Goal: Task Accomplishment & Management: Use online tool/utility

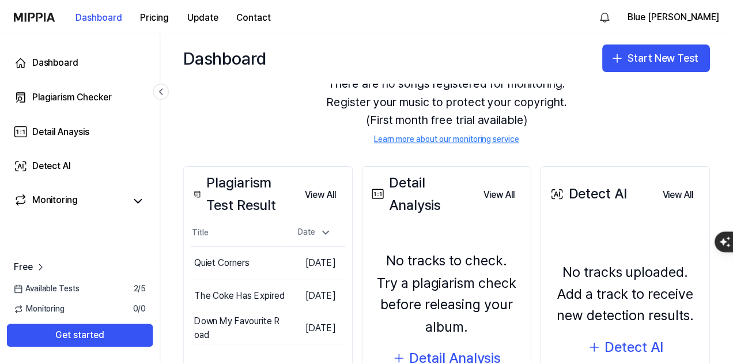
scroll to position [115, 0]
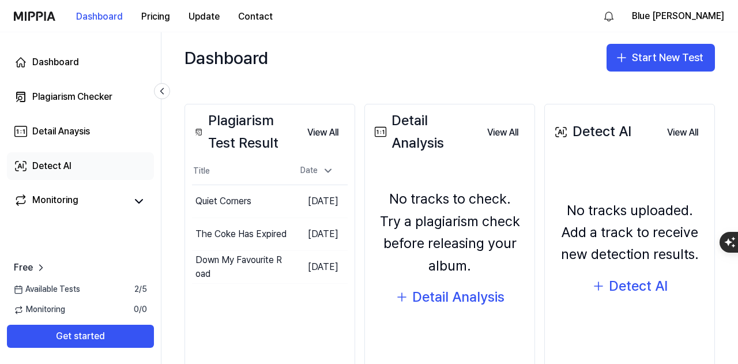
click at [93, 175] on link "Detect AI" at bounding box center [80, 166] width 147 height 28
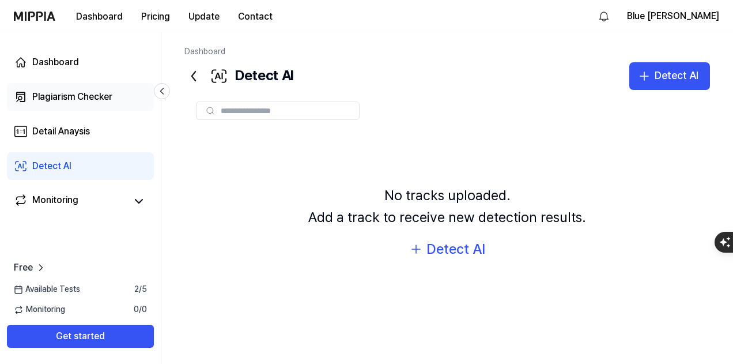
click at [86, 101] on div "Plagiarism Checker" at bounding box center [72, 97] width 80 height 14
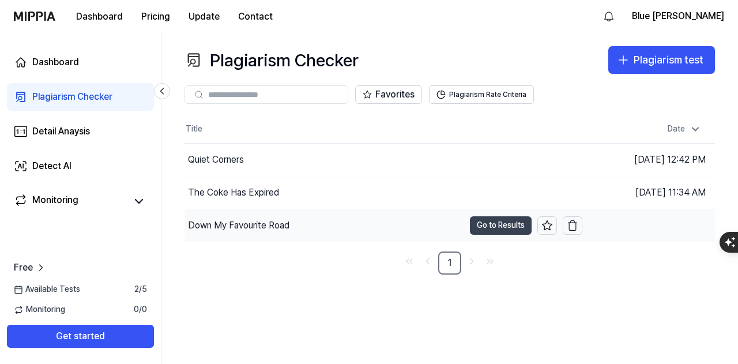
click at [492, 221] on button "Go to Results" at bounding box center [501, 225] width 62 height 18
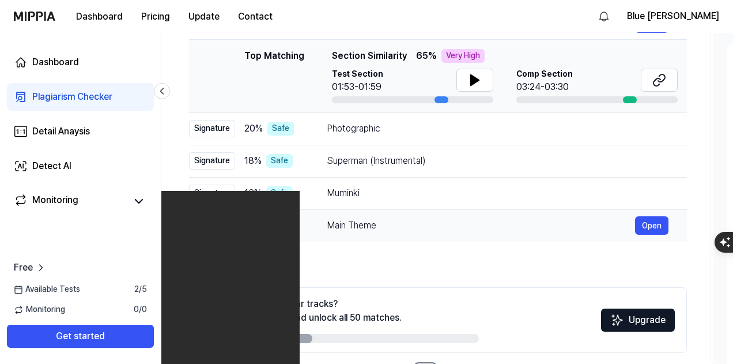
scroll to position [115, 0]
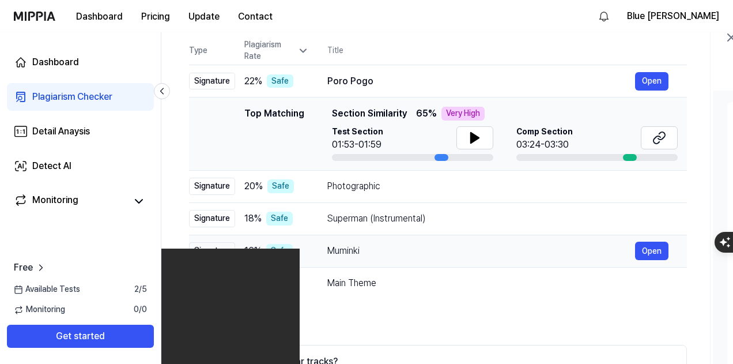
click at [348, 251] on div "Muminki" at bounding box center [481, 251] width 308 height 14
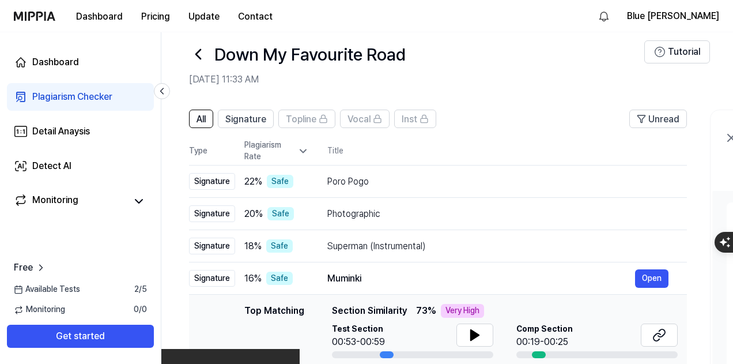
scroll to position [0, 0]
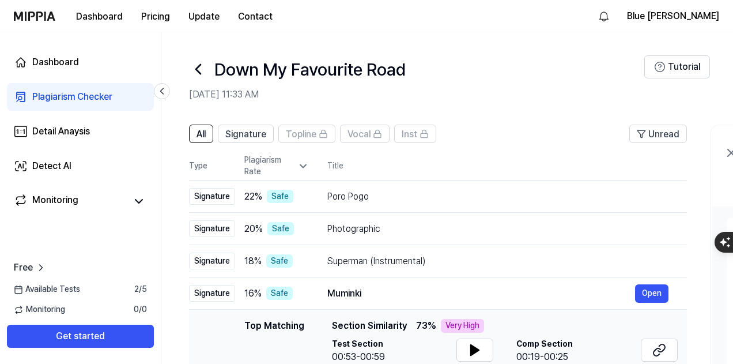
click at [351, 168] on th "Title" at bounding box center [507, 166] width 360 height 28
click at [349, 194] on div "Poro Pogo" at bounding box center [481, 197] width 308 height 14
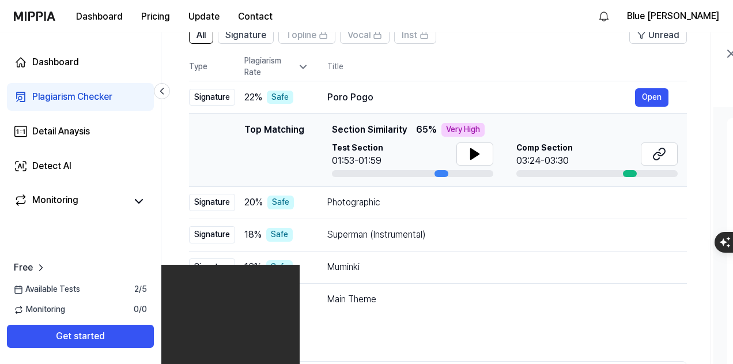
scroll to position [115, 0]
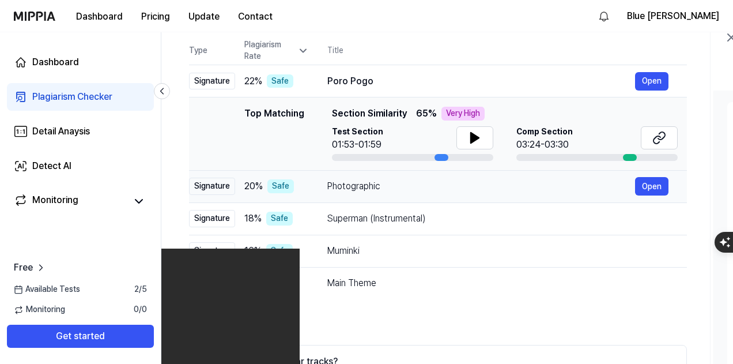
click at [356, 189] on div "Photographic" at bounding box center [481, 186] width 308 height 14
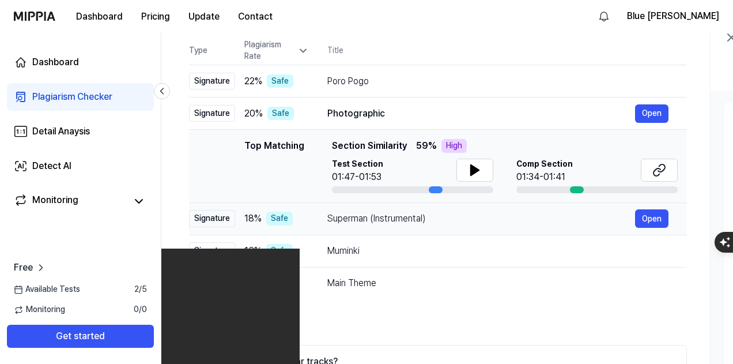
click at [372, 223] on div "Superman (Instrumental)" at bounding box center [481, 219] width 308 height 14
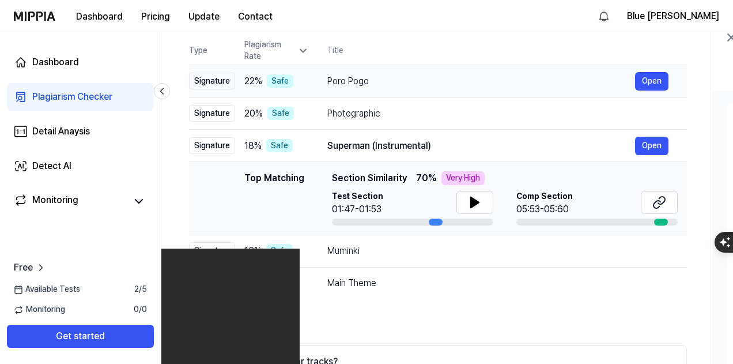
click at [346, 90] on td "Poro Pogo Open" at bounding box center [498, 81] width 378 height 32
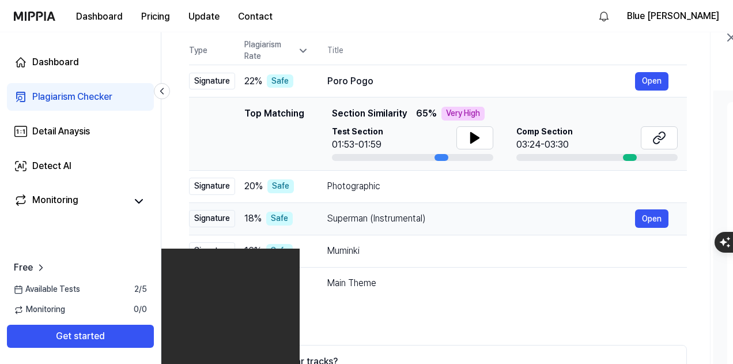
click at [379, 225] on div "Superman (Instrumental) Open" at bounding box center [497, 218] width 341 height 18
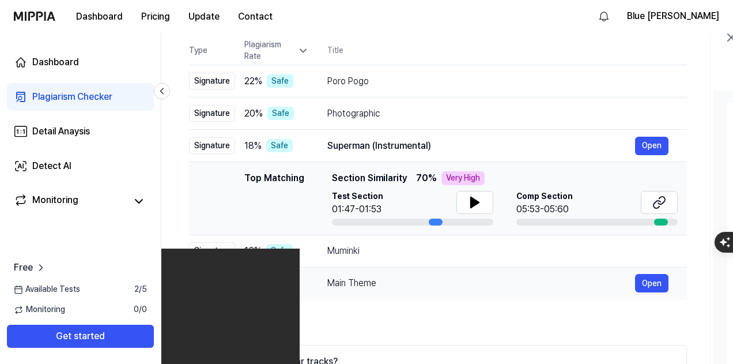
click at [372, 284] on div "Main Theme" at bounding box center [481, 283] width 308 height 14
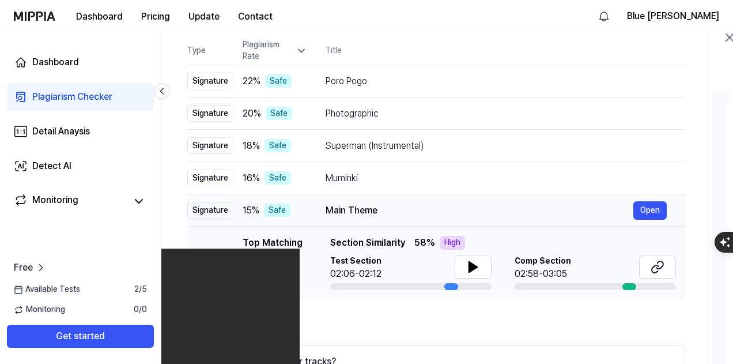
click at [204, 212] on div "Signature" at bounding box center [210, 210] width 46 height 17
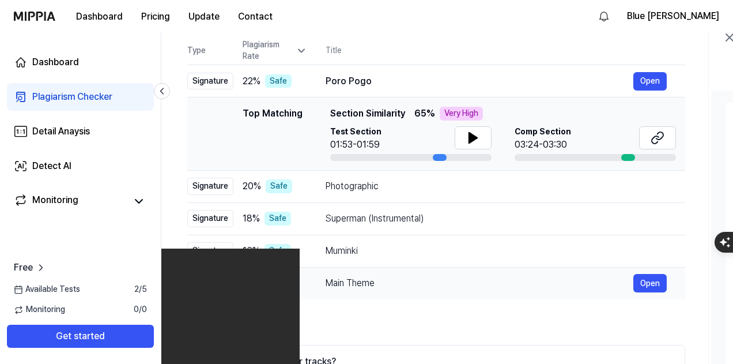
click at [345, 288] on div "Main Theme" at bounding box center [480, 283] width 308 height 14
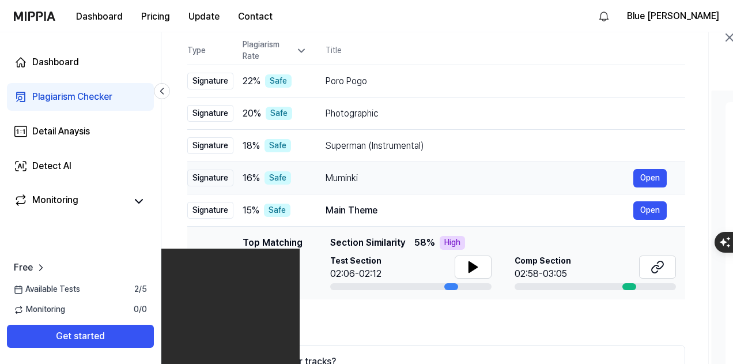
click at [344, 189] on td "Muminki Open" at bounding box center [496, 178] width 378 height 32
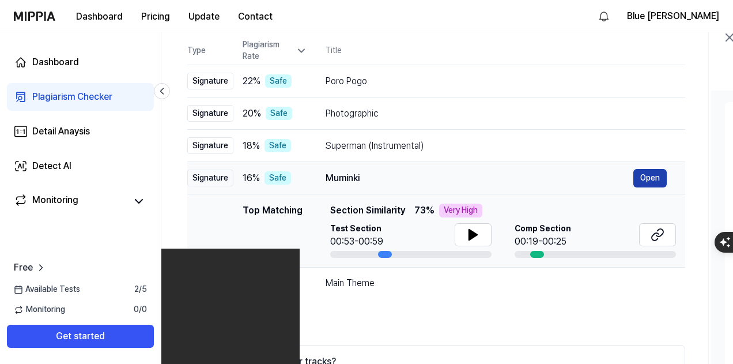
click at [638, 180] on button "Open" at bounding box center [650, 178] width 33 height 18
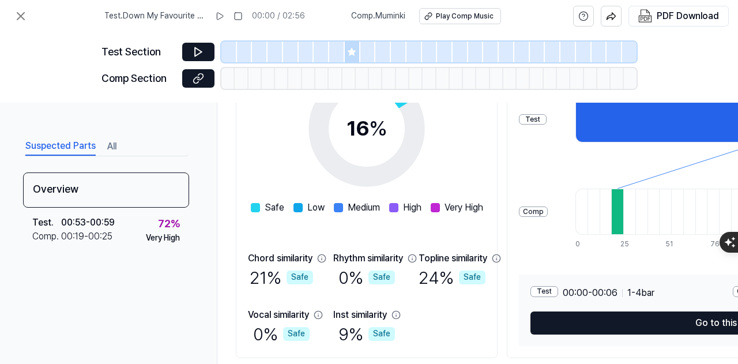
scroll to position [231, 0]
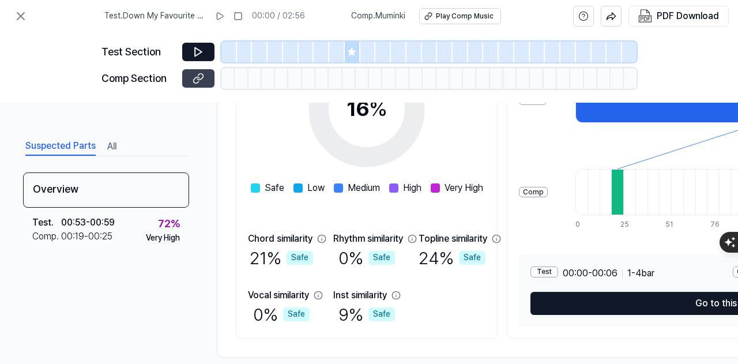
click at [190, 84] on button at bounding box center [198, 78] width 32 height 18
